Goal: Task Accomplishment & Management: Complete application form

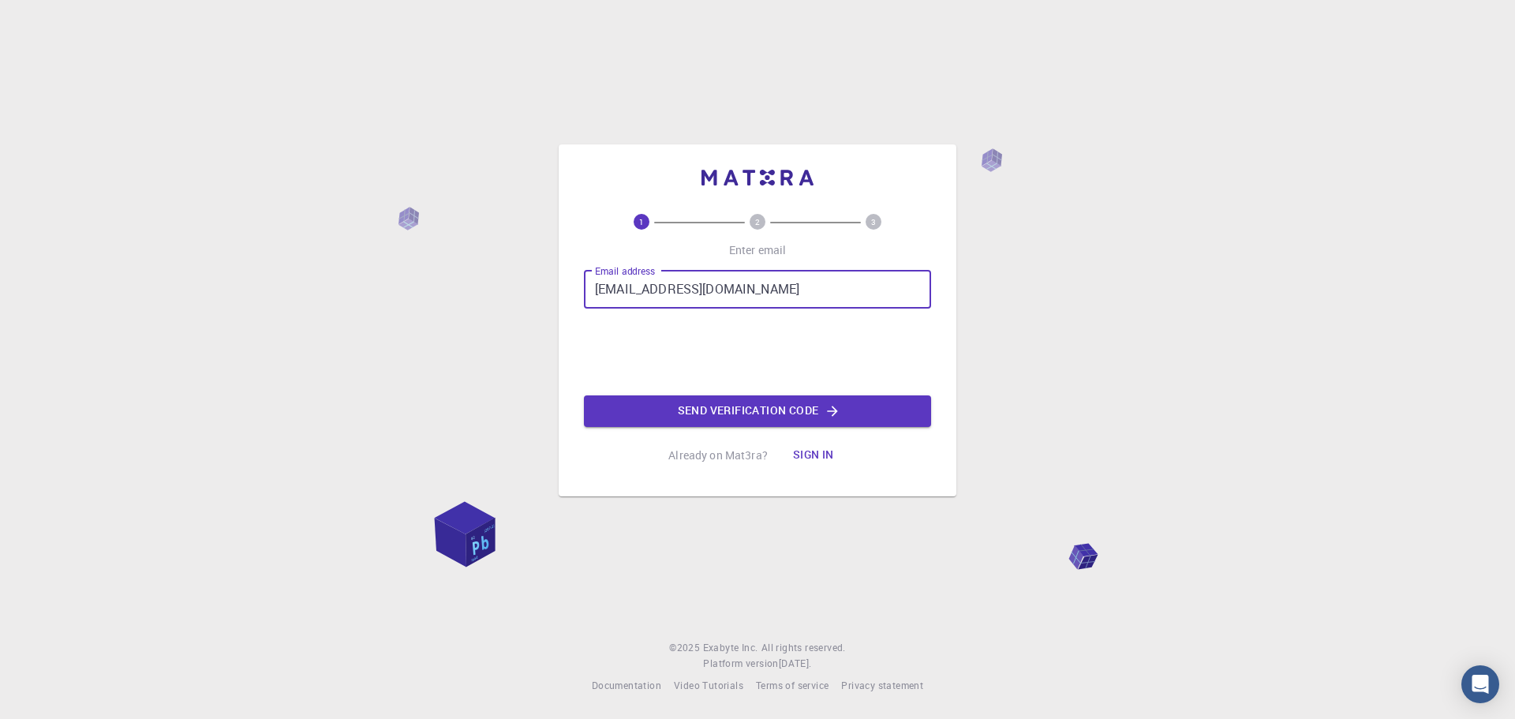
type input "[EMAIL_ADDRESS][DOMAIN_NAME]"
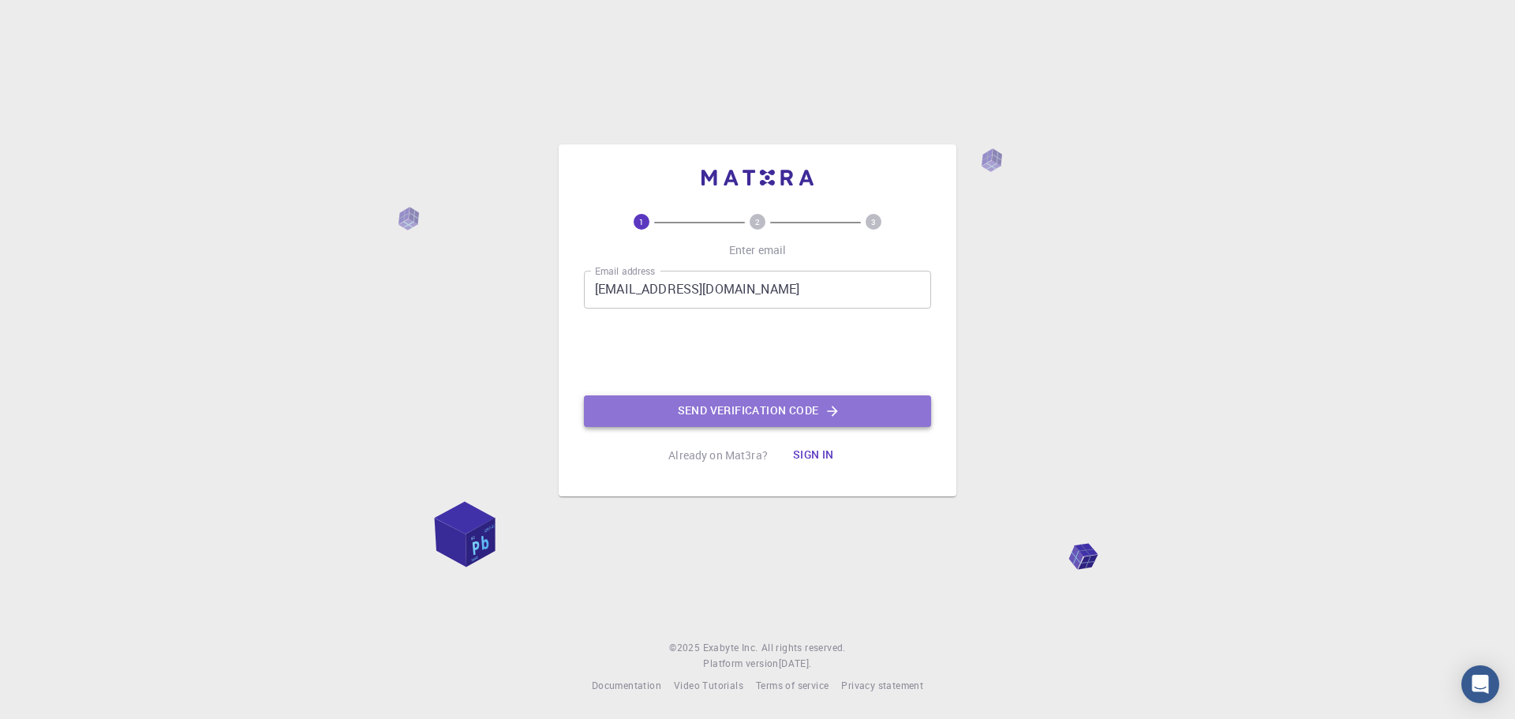
click at [678, 405] on button "Send verification code" at bounding box center [757, 411] width 347 height 32
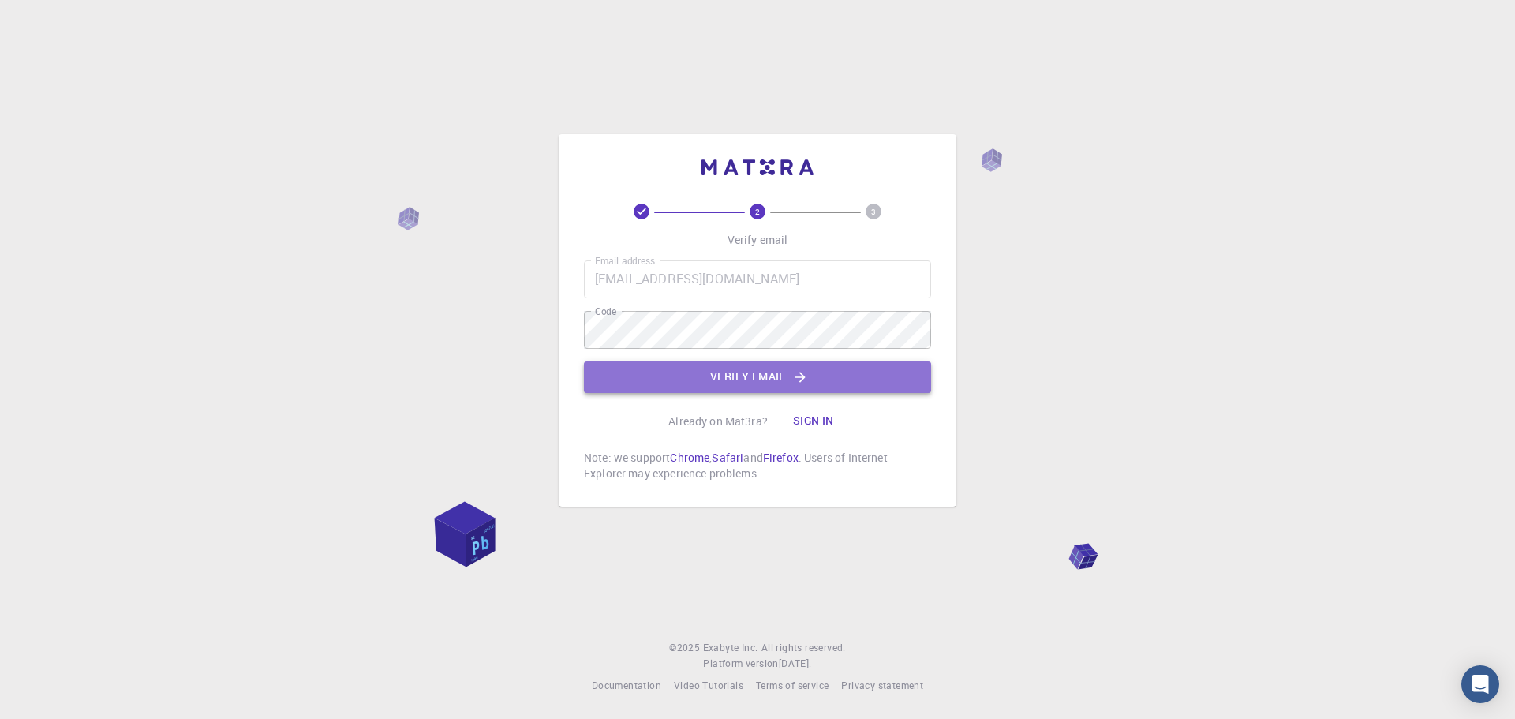
click at [664, 377] on button "Verify email" at bounding box center [757, 377] width 347 height 32
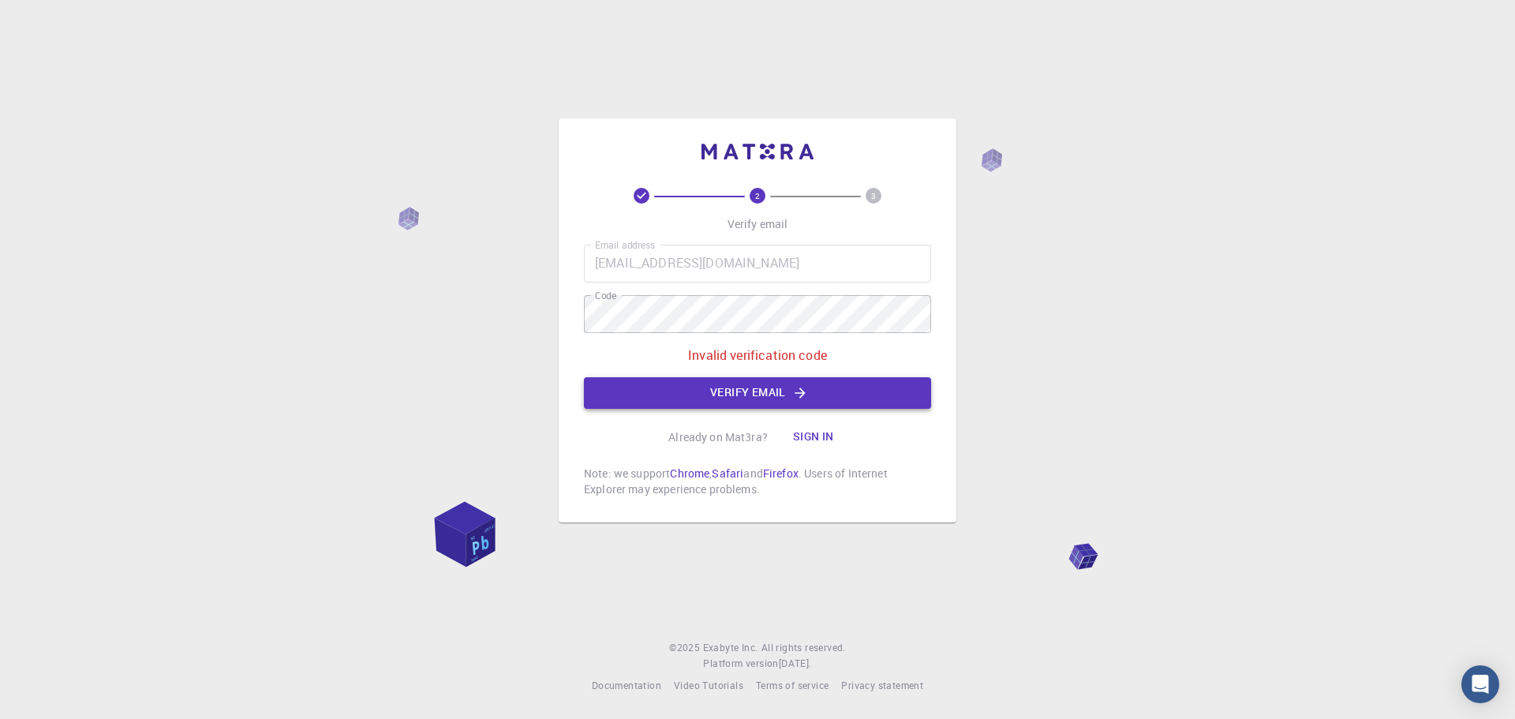
click at [736, 386] on button "Verify email" at bounding box center [757, 393] width 347 height 32
click at [562, 322] on div "2 3 Verify email Email address [EMAIL_ADDRESS][DOMAIN_NAME] Email address Code …" at bounding box center [758, 320] width 398 height 404
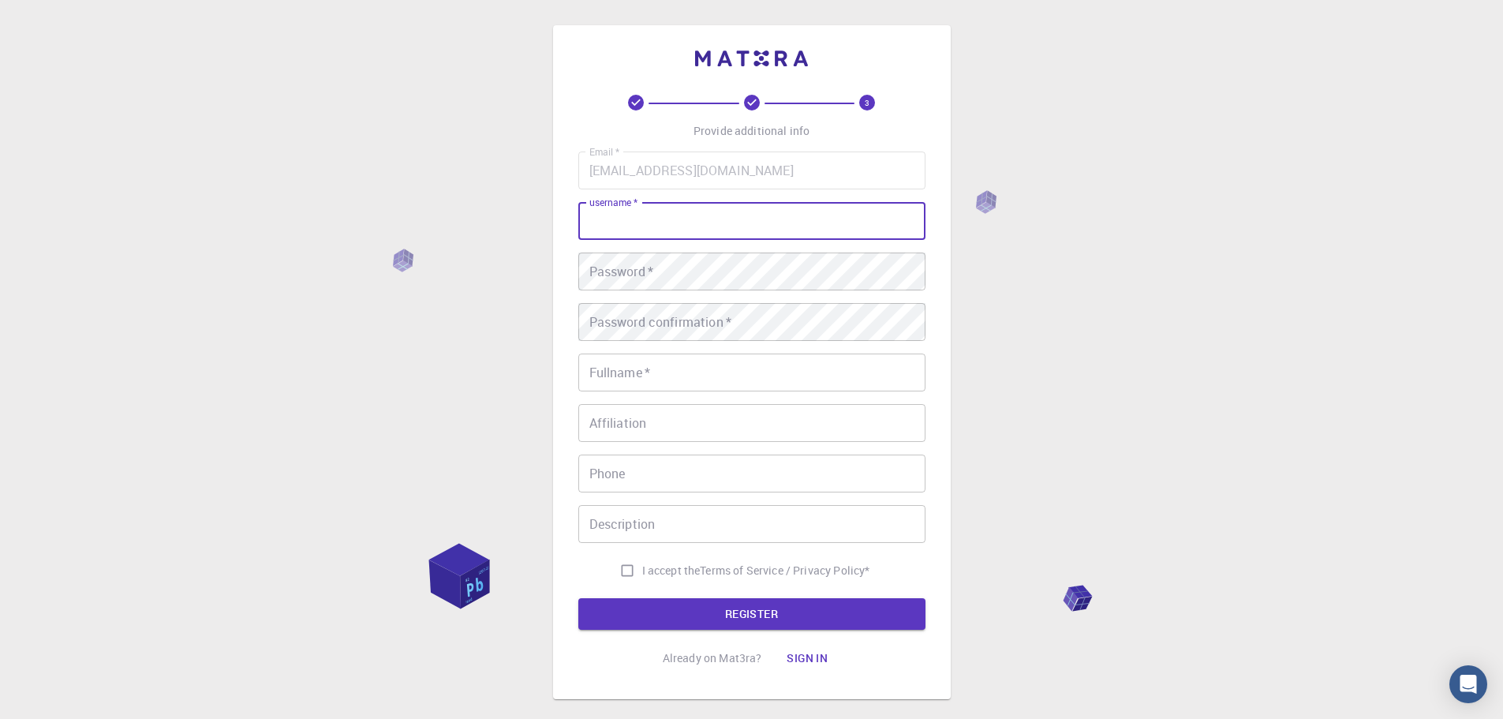
click at [664, 217] on input "username   *" at bounding box center [751, 221] width 347 height 38
type input "Yeezus"
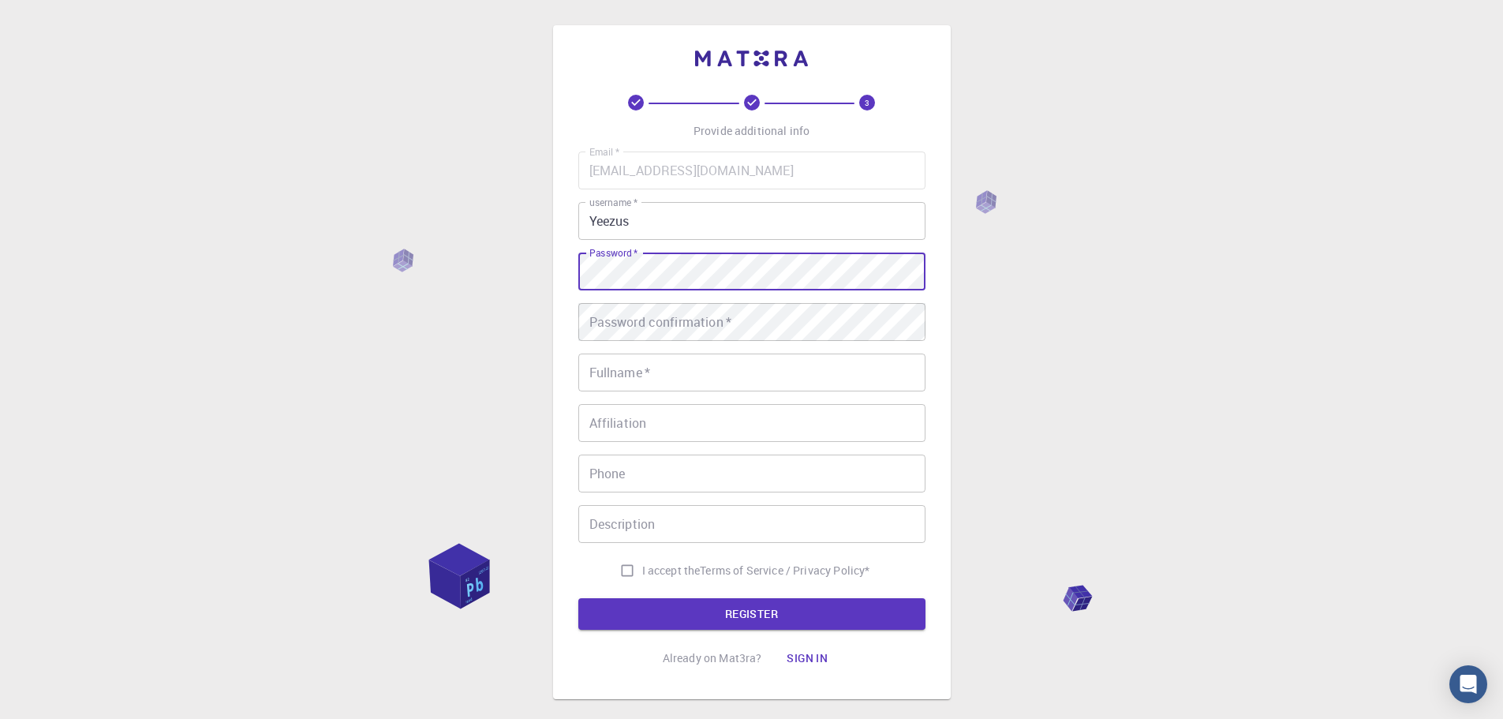
click at [515, 356] on div "3 Provide additional info Email   * [EMAIL_ADDRESS][DOMAIN_NAME] Email   * user…" at bounding box center [751, 401] width 1503 height 803
click at [555, 278] on div "3 Provide additional info Email   * [EMAIL_ADDRESS][DOMAIN_NAME] Email   * user…" at bounding box center [752, 362] width 398 height 674
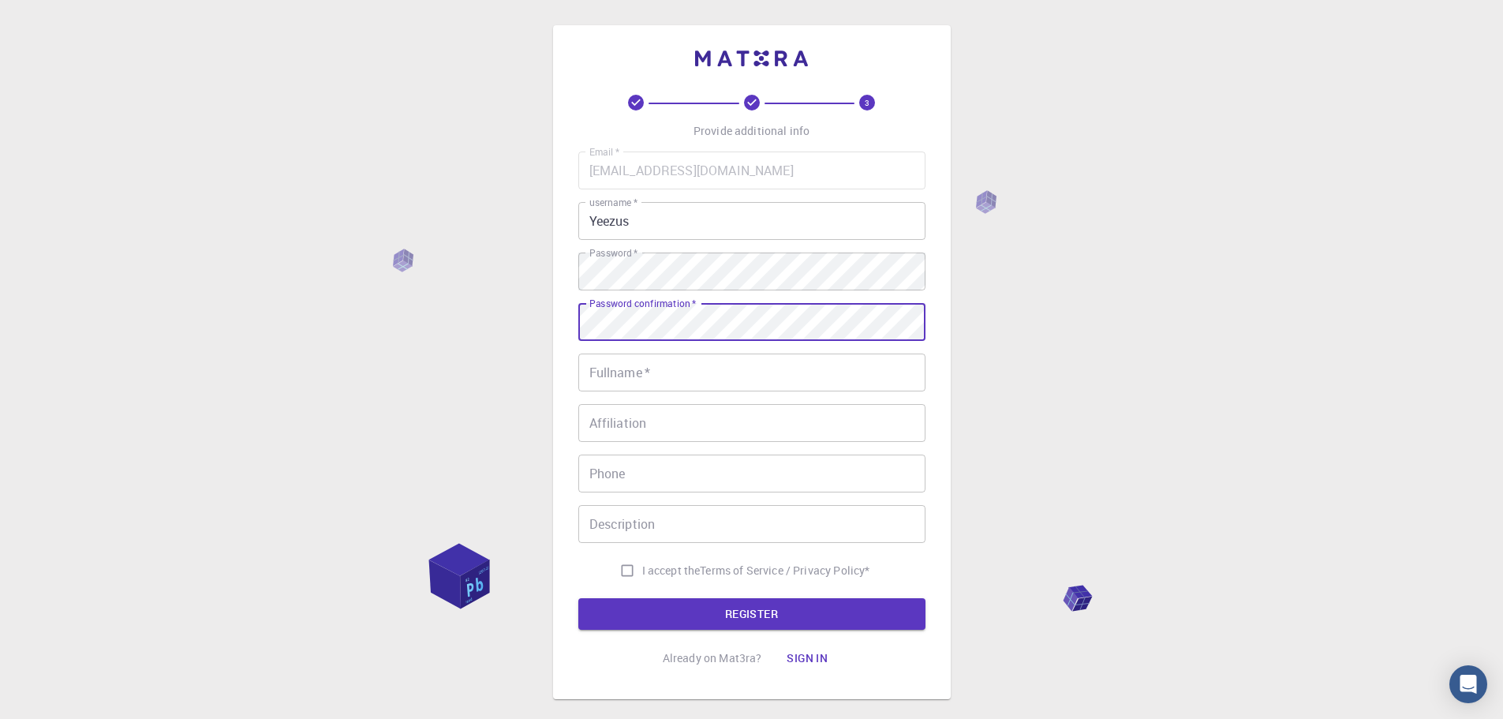
click at [626, 377] on input "Fullname   *" at bounding box center [751, 372] width 347 height 38
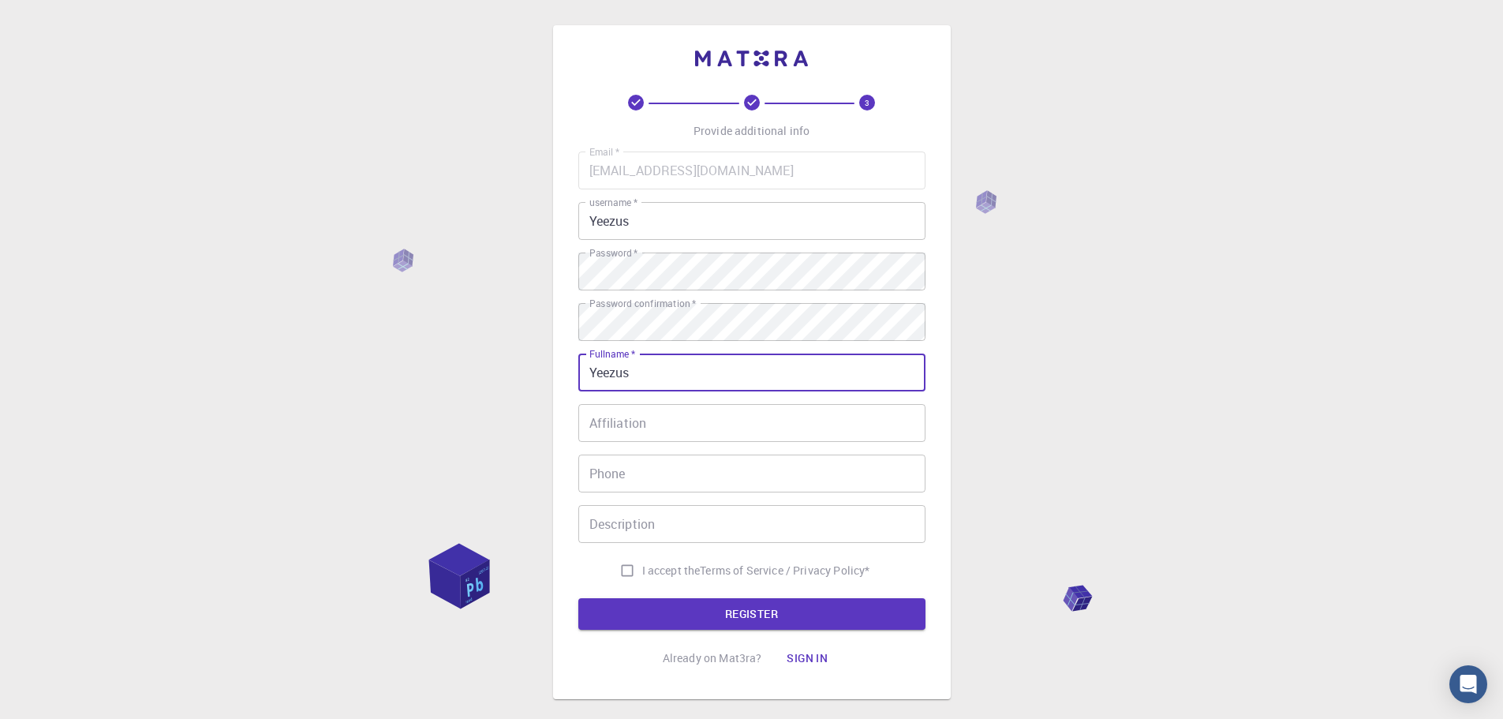
type input "Yeezus"
click at [629, 427] on input "Affiliation" at bounding box center [751, 423] width 347 height 38
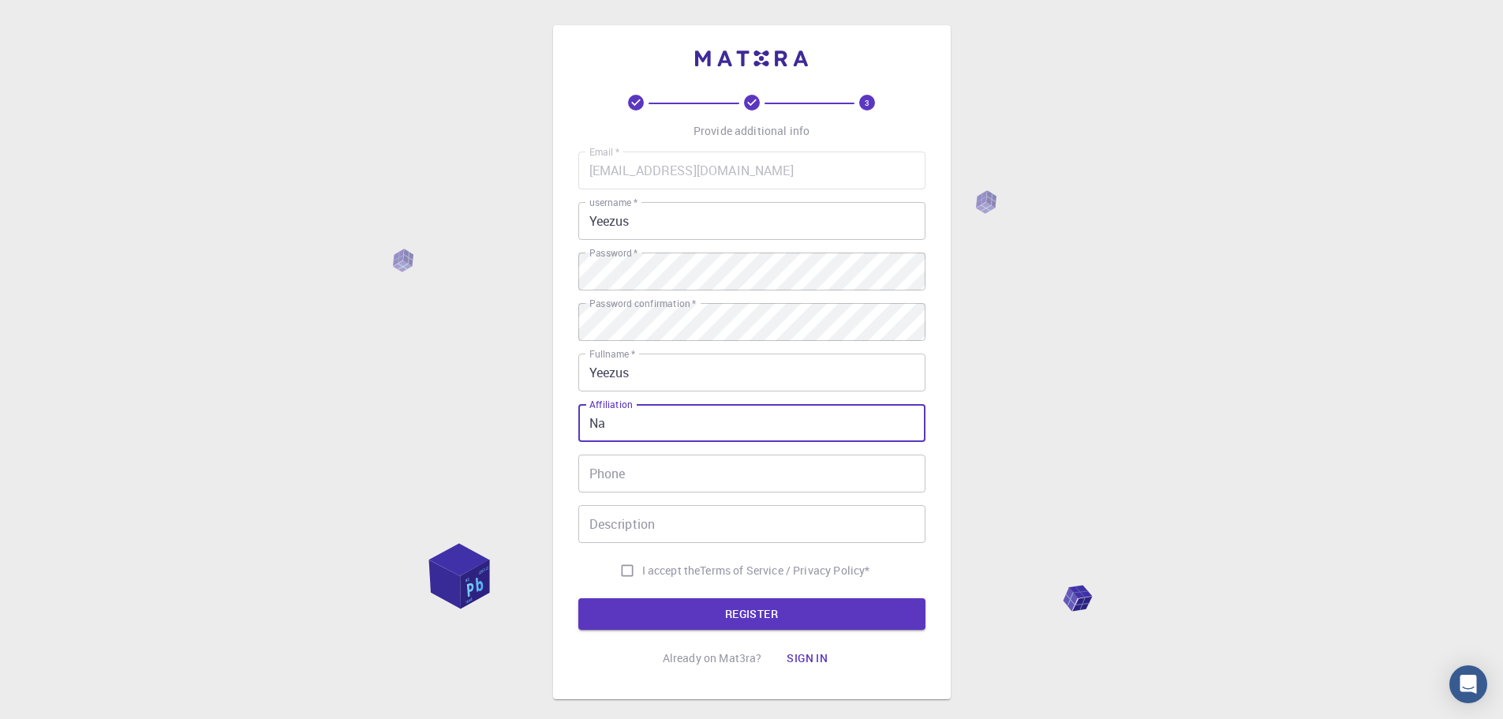
type input "Na"
click at [627, 473] on input "Phone" at bounding box center [751, 473] width 347 height 38
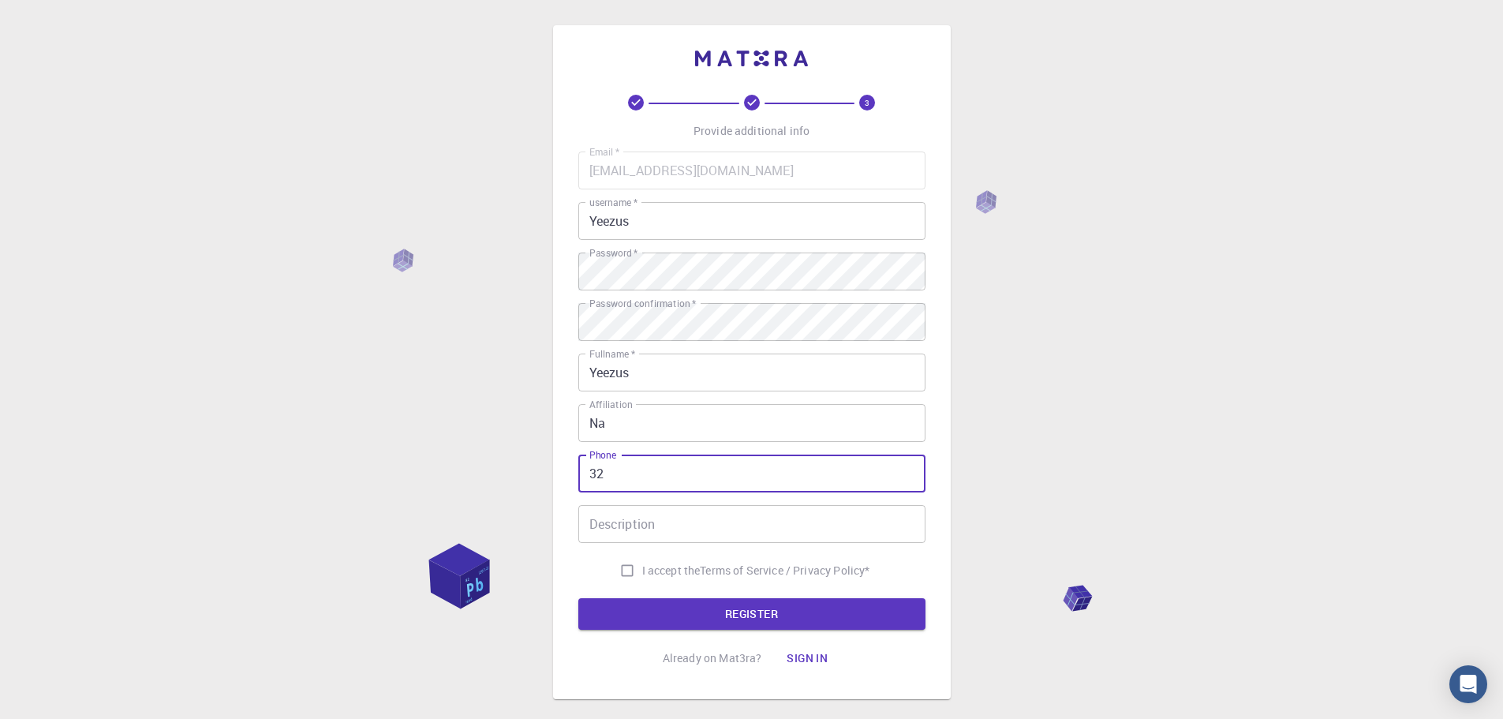
type input "3"
type input "7397934865"
click at [623, 503] on div "Email   * [EMAIL_ADDRESS][DOMAIN_NAME] Email   * username   * Yeezus username  …" at bounding box center [751, 368] width 347 height 434
click at [618, 517] on div "Description Description" at bounding box center [751, 524] width 347 height 38
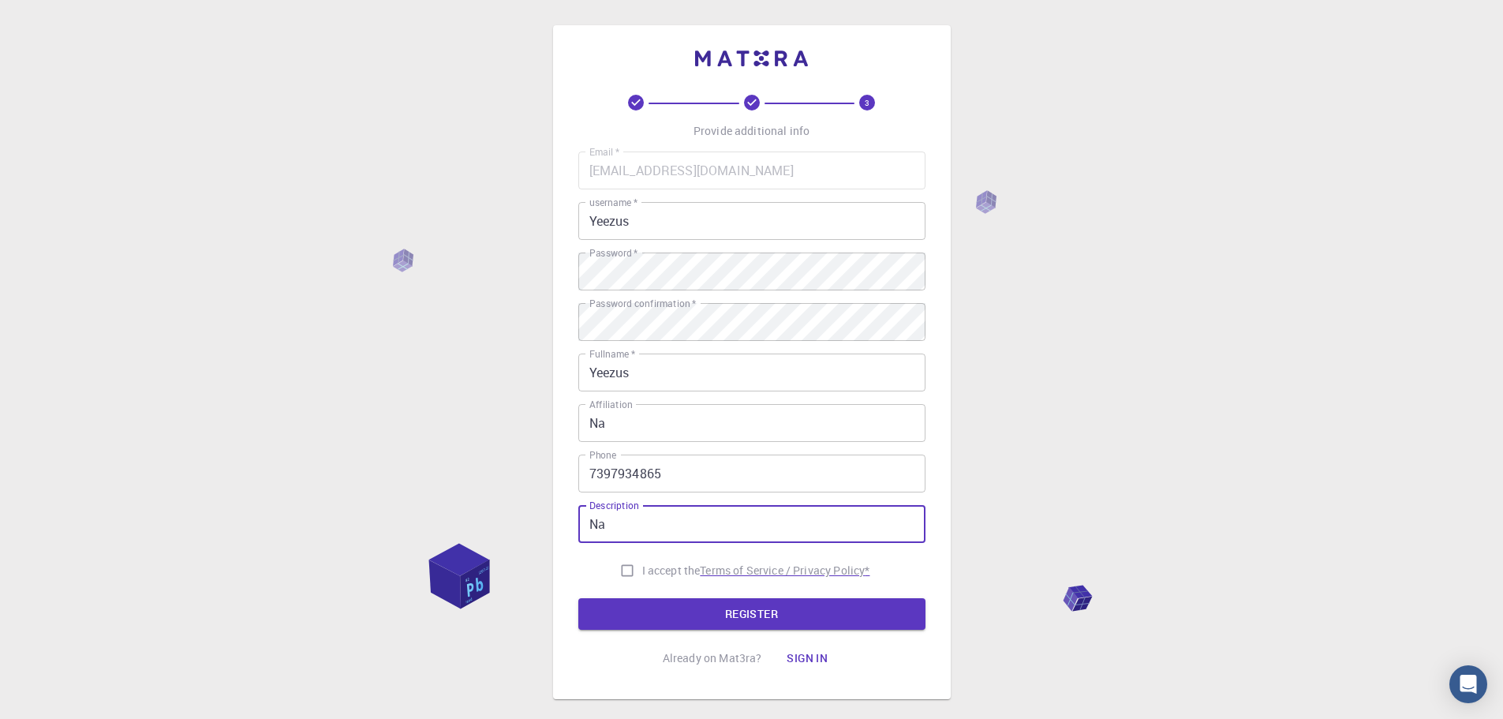
type input "Na"
click at [743, 573] on p "Terms of Service / Privacy Policy *" at bounding box center [785, 570] width 170 height 16
